Goal: Register for event/course

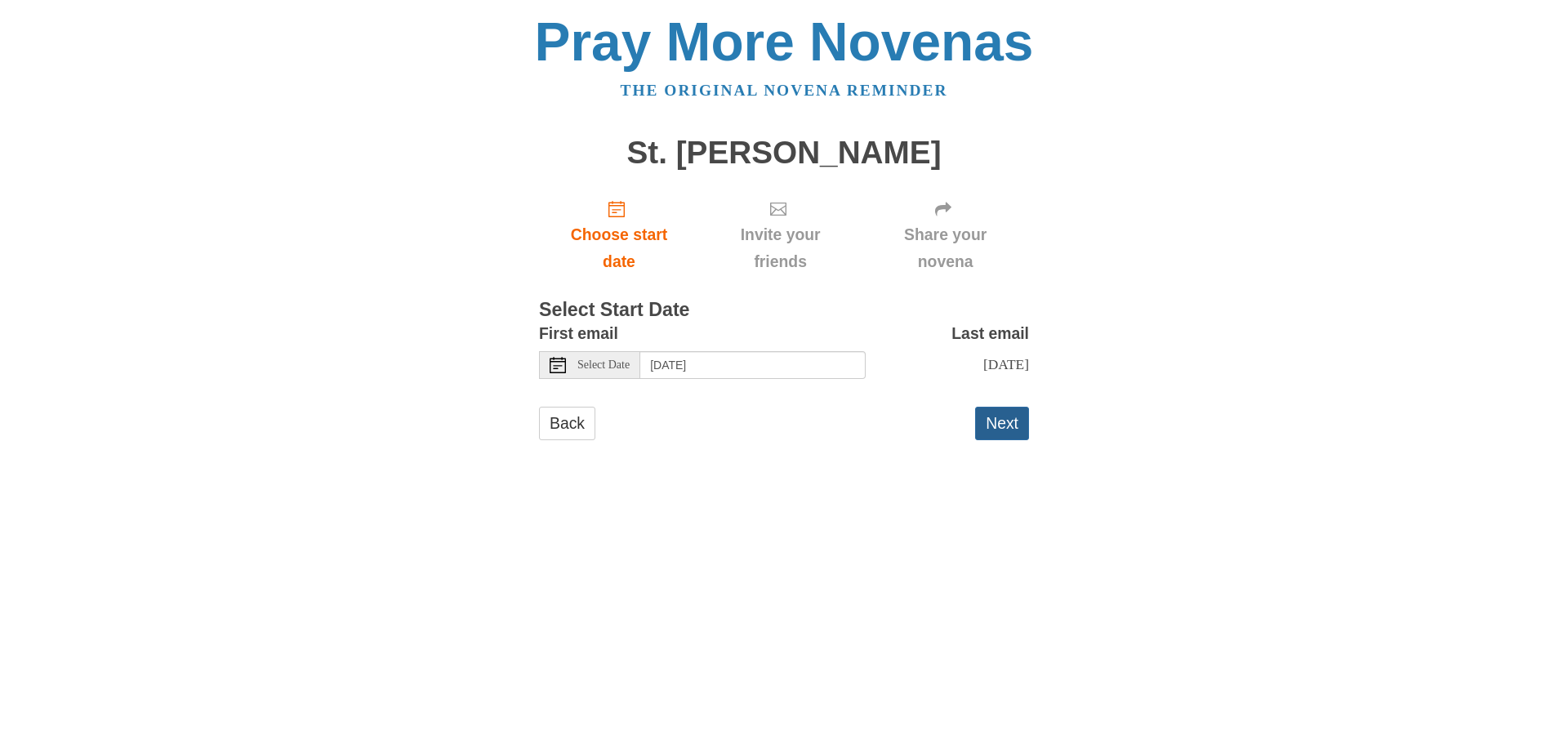
click at [998, 425] on button "Next" at bounding box center [1002, 423] width 54 height 33
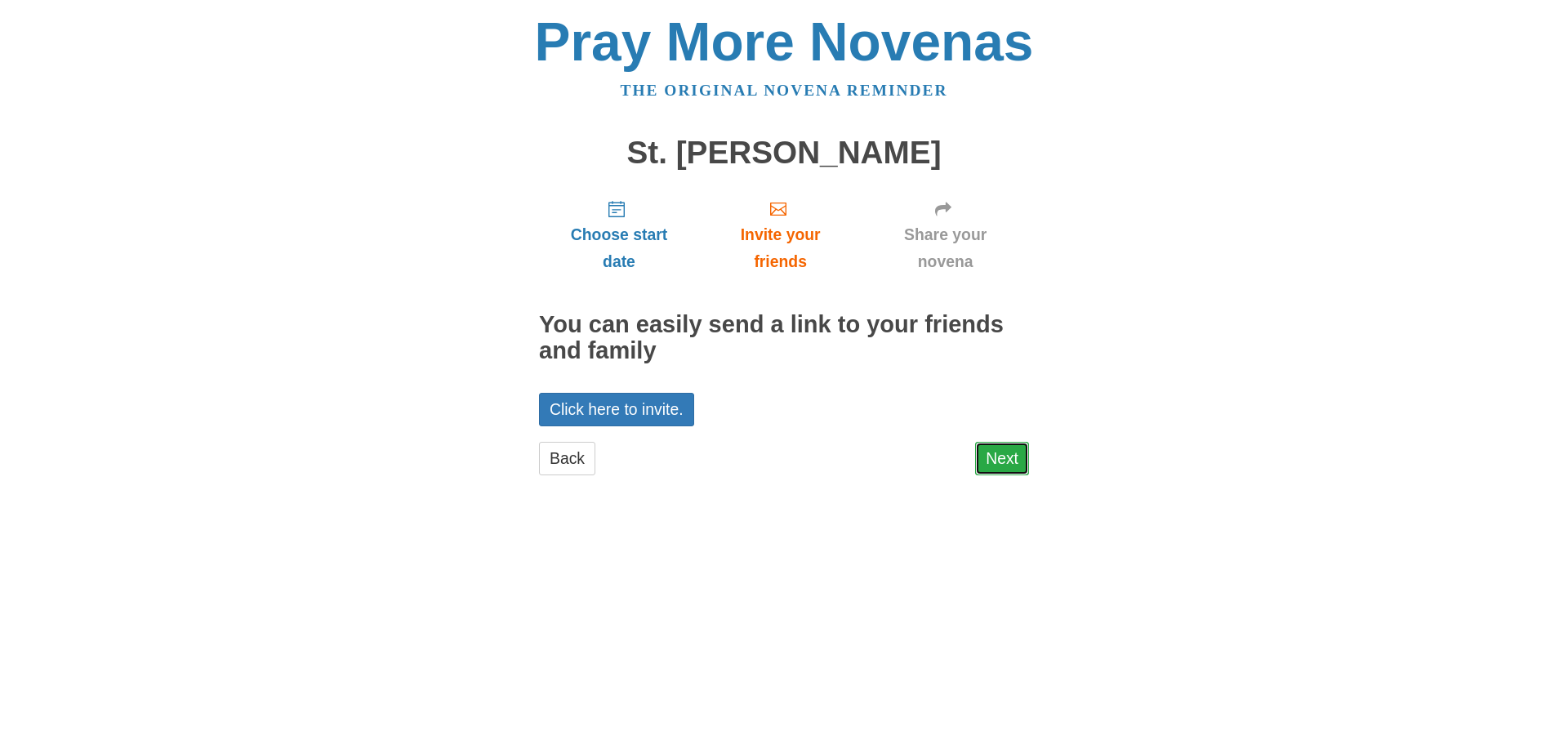
click at [980, 445] on link "Next" at bounding box center [1002, 457] width 54 height 33
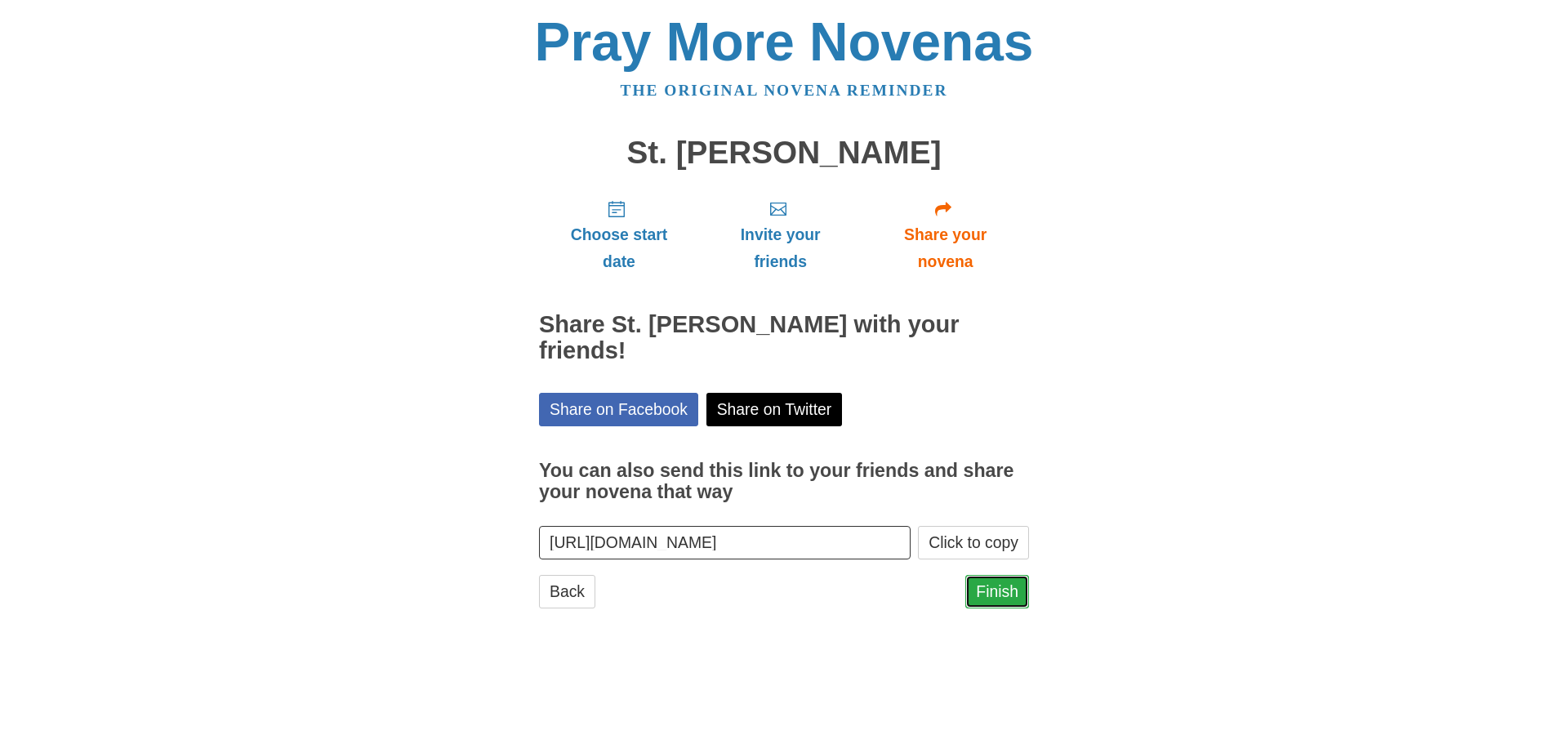
click at [986, 575] on link "Finish" at bounding box center [997, 591] width 63 height 33
